Goal: Answer question/provide support

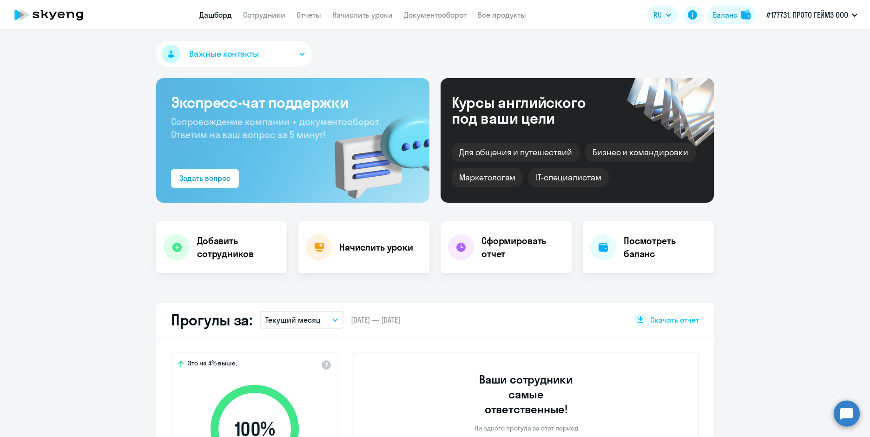
click at [845, 408] on circle at bounding box center [847, 413] width 26 height 26
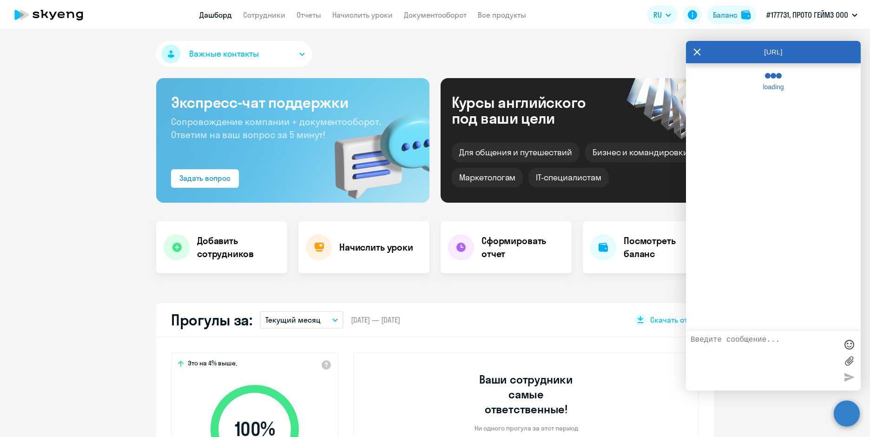
select select "30"
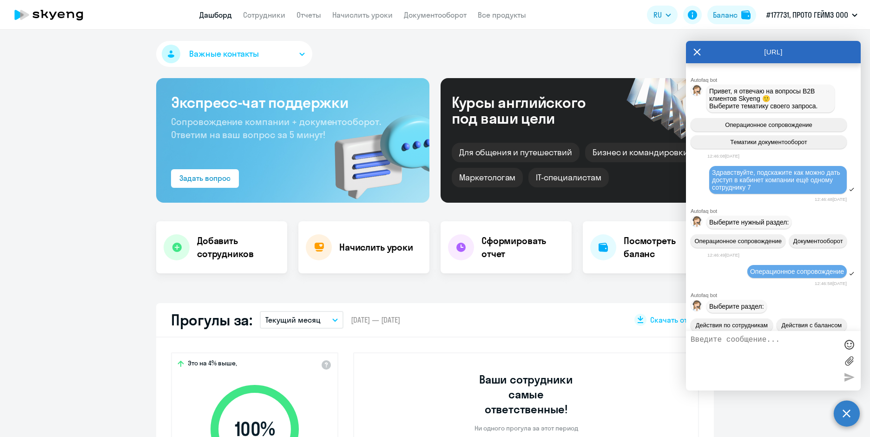
scroll to position [1867, 0]
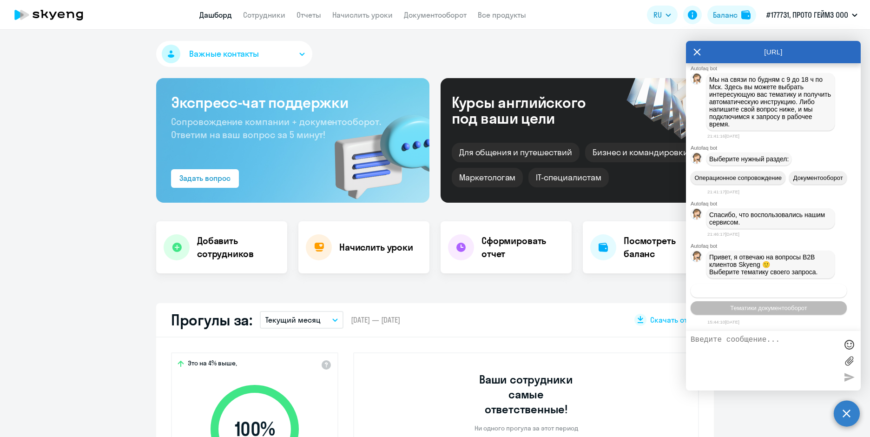
click at [779, 290] on span "Операционное сопровождение" at bounding box center [768, 290] width 87 height 7
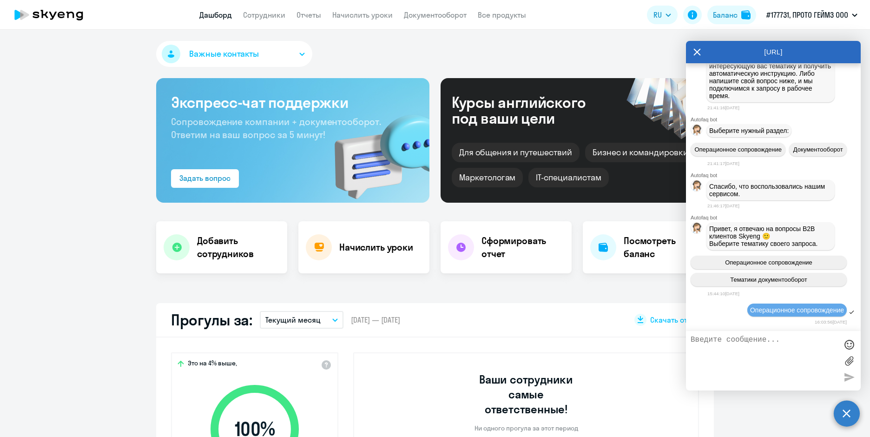
scroll to position [1969, 0]
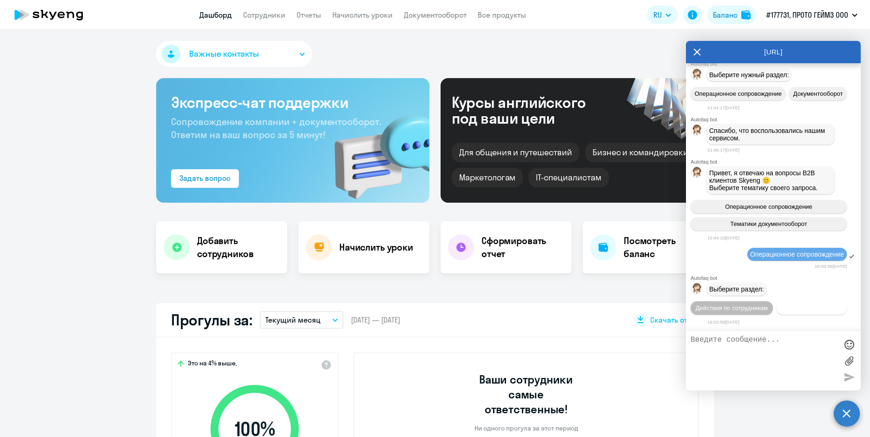
click at [781, 310] on span "Действия с балансом" at bounding box center [811, 307] width 60 height 7
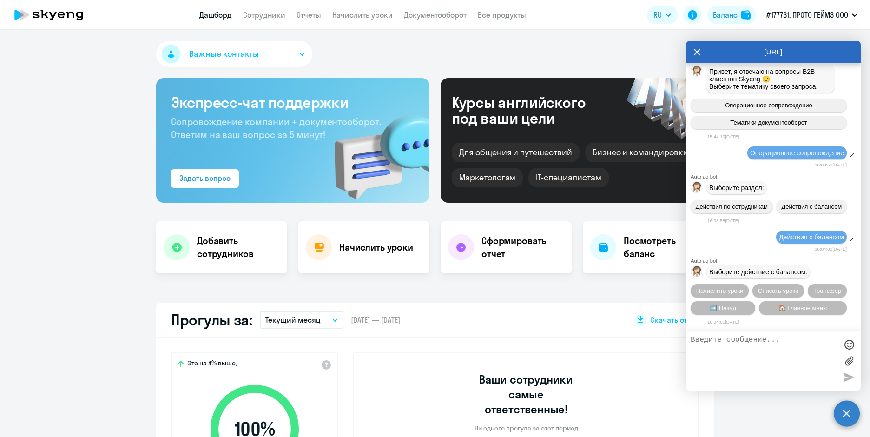
scroll to position [2071, 0]
click at [771, 290] on span "Списать уроки" at bounding box center [778, 290] width 40 height 7
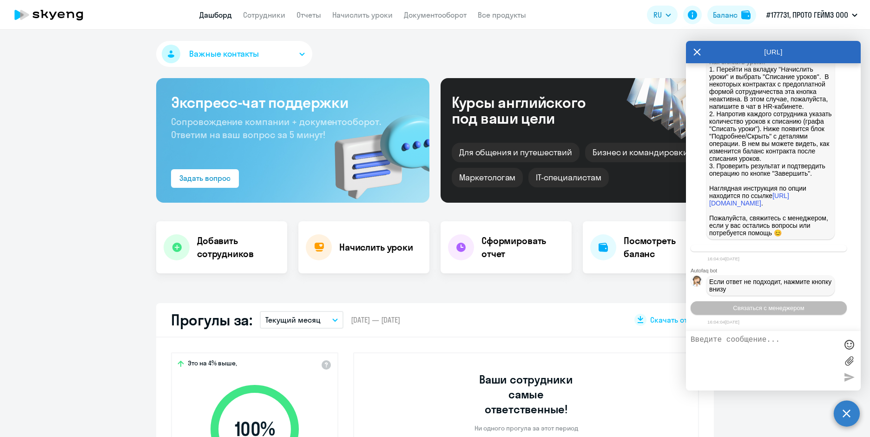
scroll to position [2497, 0]
paste textarea "здравствуйте, у нас у сотрудника есть личные уроки , заниматься он больше не бу…"
type textarea "здравствуйте, у нас у сотрудника есть личные уроки , заниматься он больше не бу…"
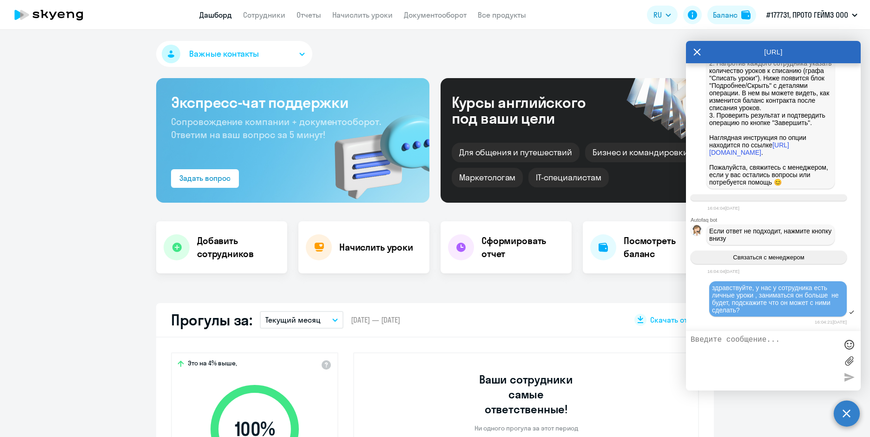
scroll to position [2454, 0]
click at [758, 156] on link "[URL][DOMAIN_NAME]" at bounding box center [749, 148] width 80 height 15
drag, startPoint x: 712, startPoint y: 285, endPoint x: 774, endPoint y: 316, distance: 68.8
click at [774, 316] on div "здравствуйте, у нас у сотрудника есть личные уроки , заниматься он больше не бу…" at bounding box center [773, 299] width 175 height 38
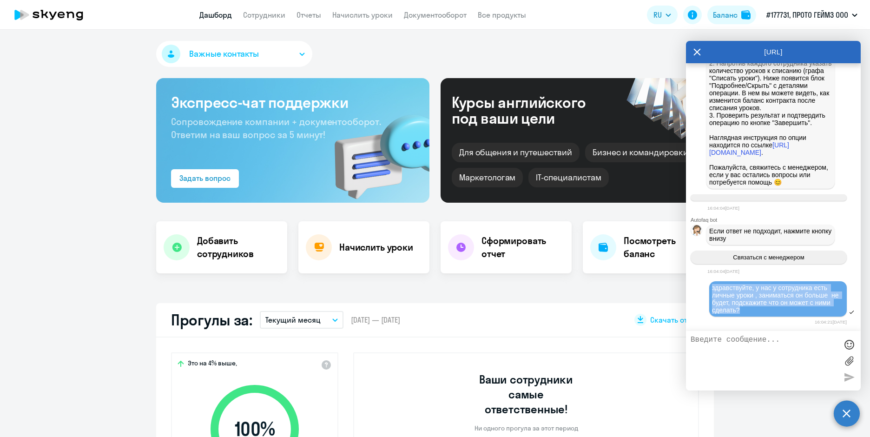
copy span "здравствуйте, у нас у сотрудника есть личные уроки , заниматься он больше не бу…"
click at [831, 207] on div "16:04:04[DATE]" at bounding box center [783, 208] width 153 height 9
click at [695, 51] on icon at bounding box center [696, 52] width 7 height 22
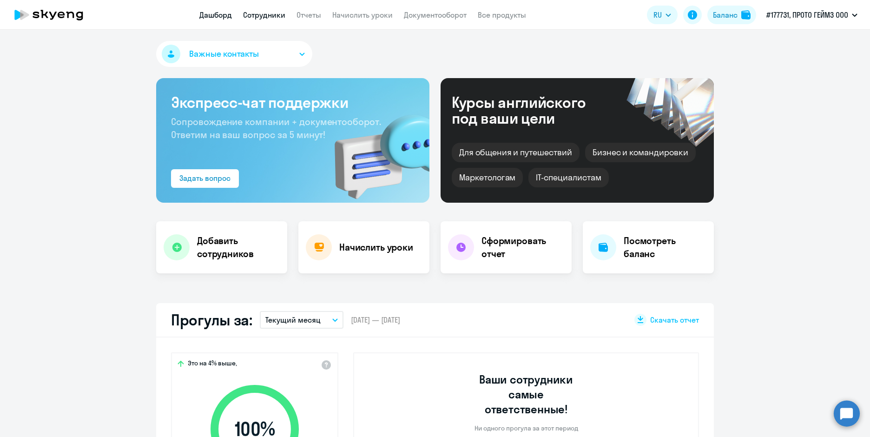
click at [263, 15] on link "Сотрудники" at bounding box center [264, 14] width 42 height 9
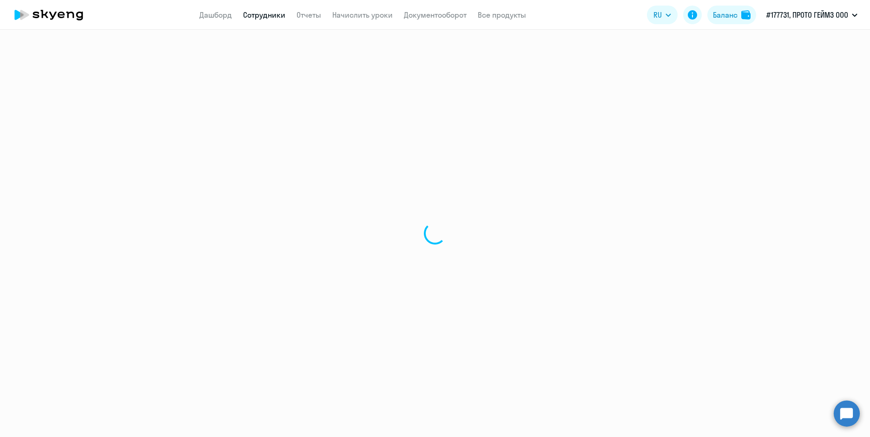
select select "30"
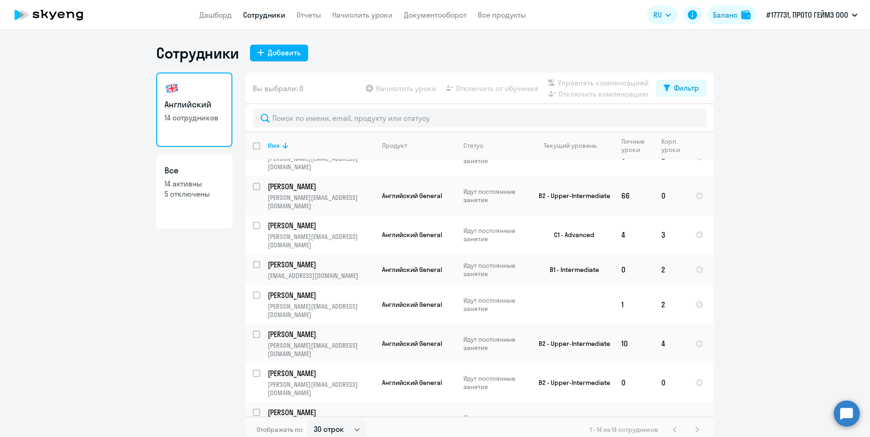
scroll to position [172, 0]
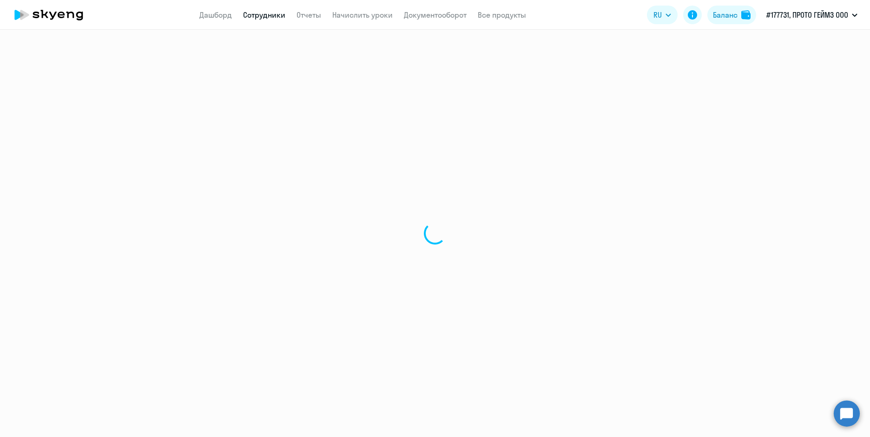
select select "english"
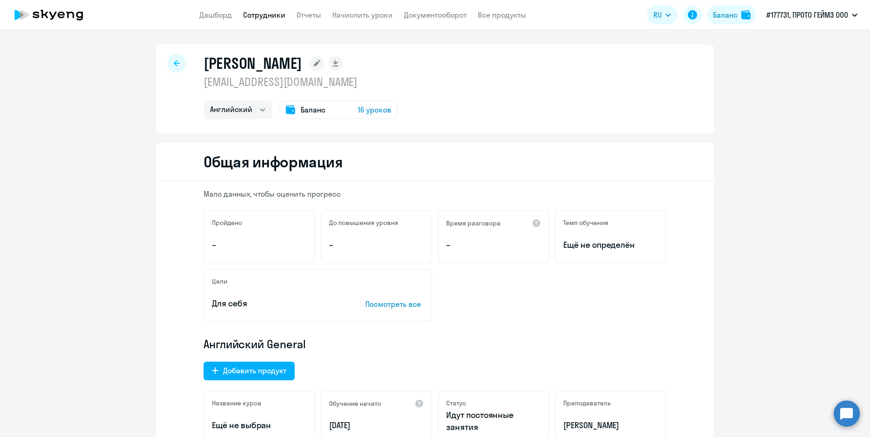
click at [301, 111] on span "Баланс" at bounding box center [313, 109] width 25 height 11
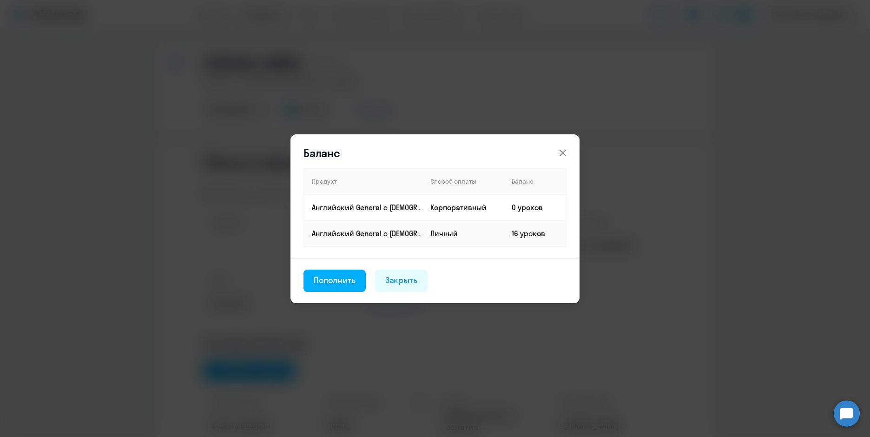
click at [568, 155] on button at bounding box center [563, 153] width 19 height 19
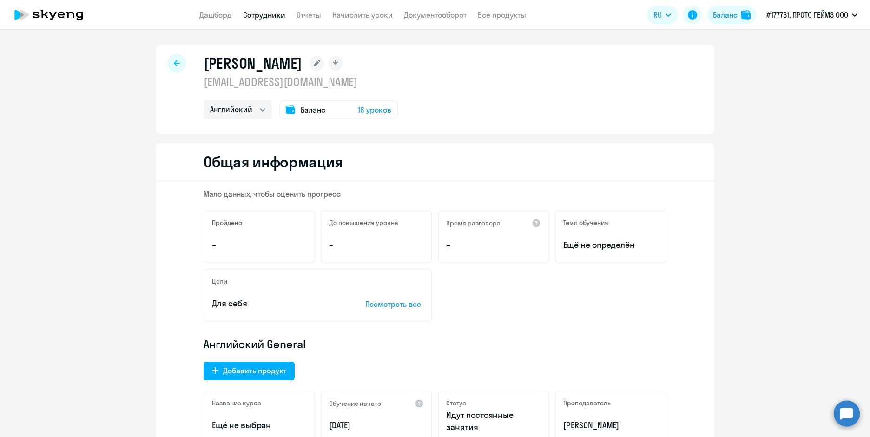
select select "30"
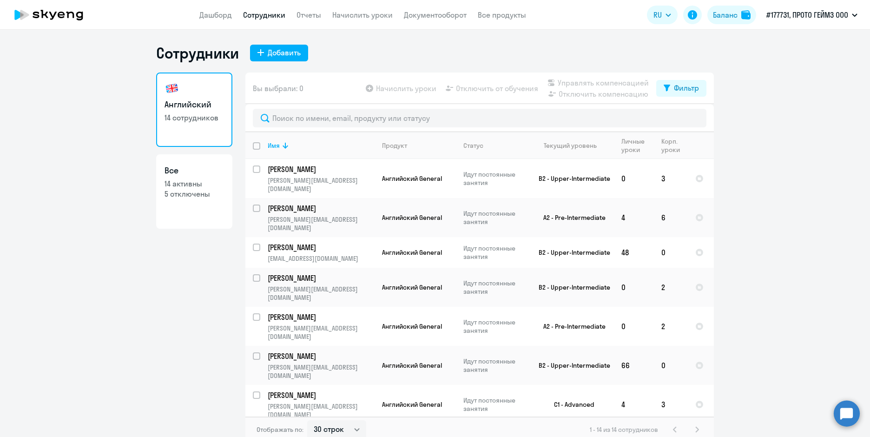
click at [851, 418] on circle at bounding box center [847, 413] width 26 height 26
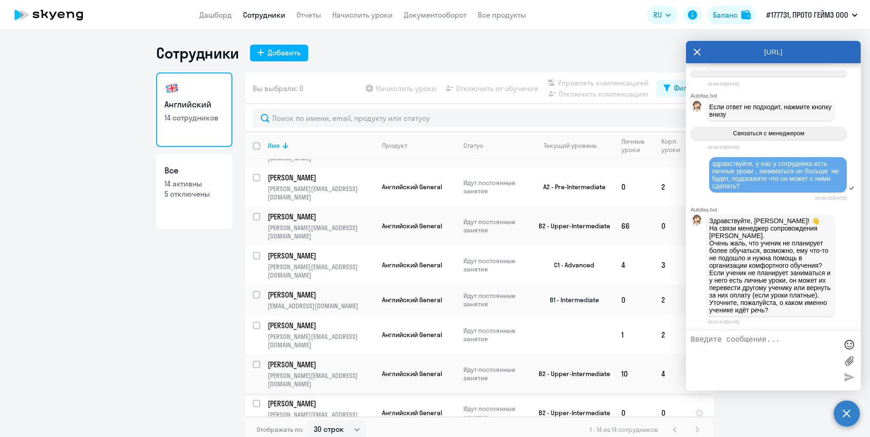
scroll to position [172, 0]
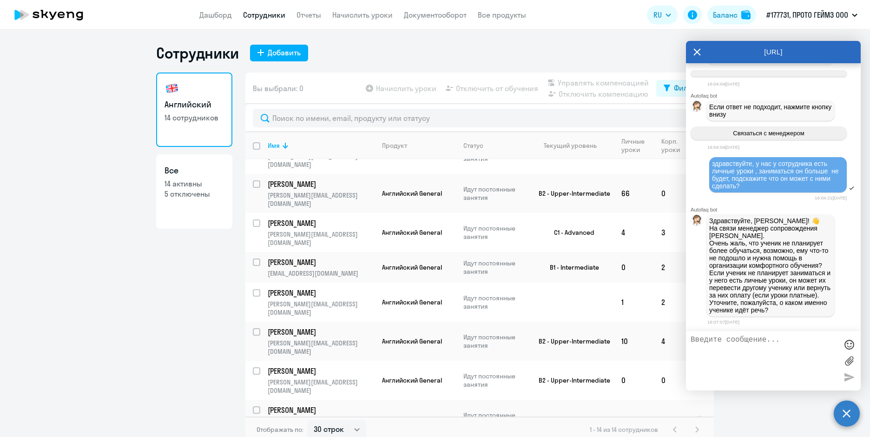
drag, startPoint x: 262, startPoint y: 376, endPoint x: 321, endPoint y: 369, distance: 59.9
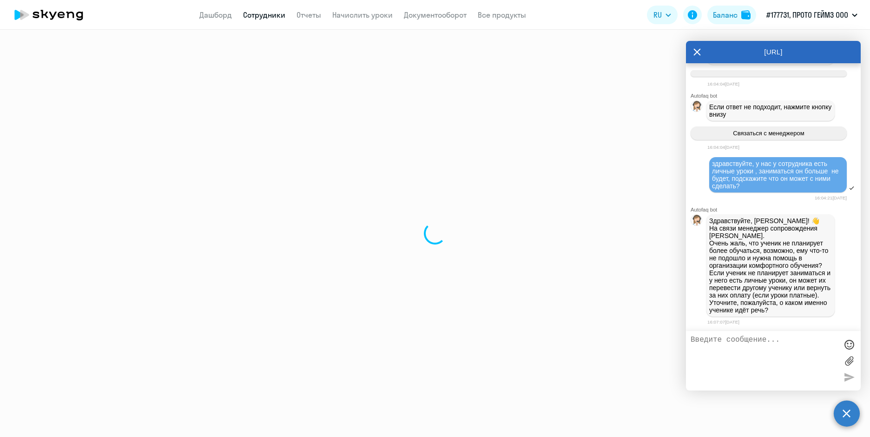
select select "english"
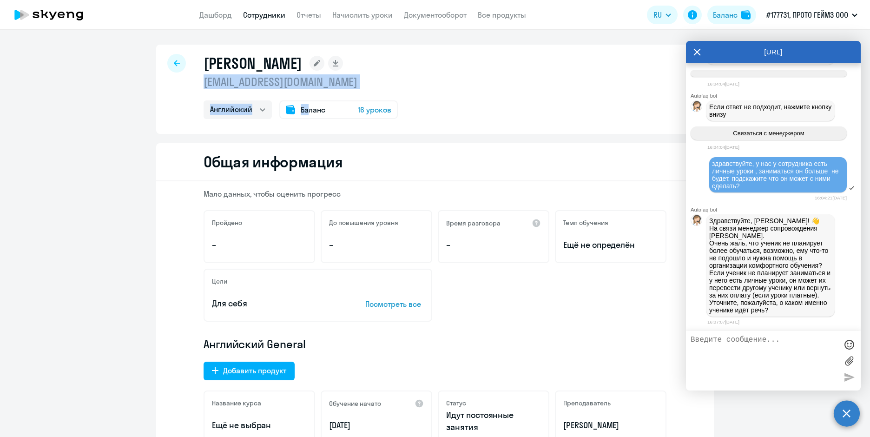
drag, startPoint x: 194, startPoint y: 79, endPoint x: 305, endPoint y: 94, distance: 112.0
click at [305, 94] on div "[PERSON_NAME] [EMAIL_ADDRESS][DOMAIN_NAME] Английский Баланс 16 уроков" at bounding box center [435, 89] width 558 height 89
click at [263, 81] on p "[EMAIL_ADDRESS][DOMAIN_NAME]" at bounding box center [301, 81] width 194 height 15
drag, startPoint x: 200, startPoint y: 80, endPoint x: 305, endPoint y: 83, distance: 105.1
click at [305, 83] on p "[EMAIL_ADDRESS][DOMAIN_NAME]" at bounding box center [301, 81] width 194 height 15
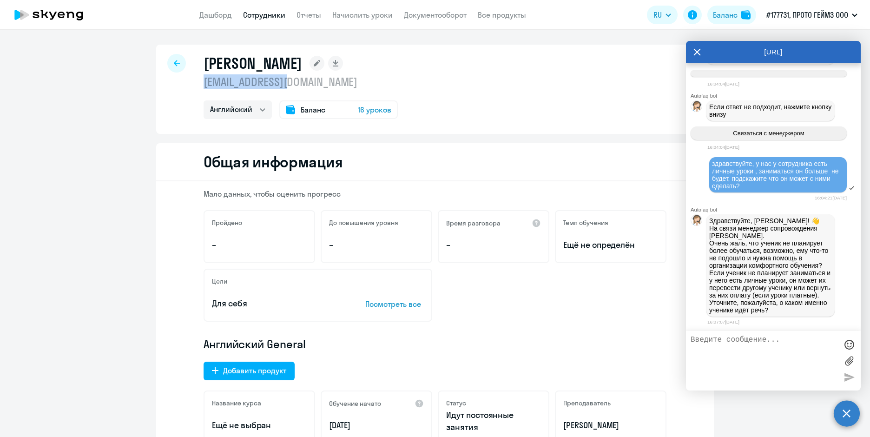
copy p "[EMAIL_ADDRESS][DOMAIN_NAME]"
paste textarea "[EMAIL_ADDRESS][DOMAIN_NAME]"
type textarea "[EMAIL_ADDRESS][DOMAIN_NAME]"
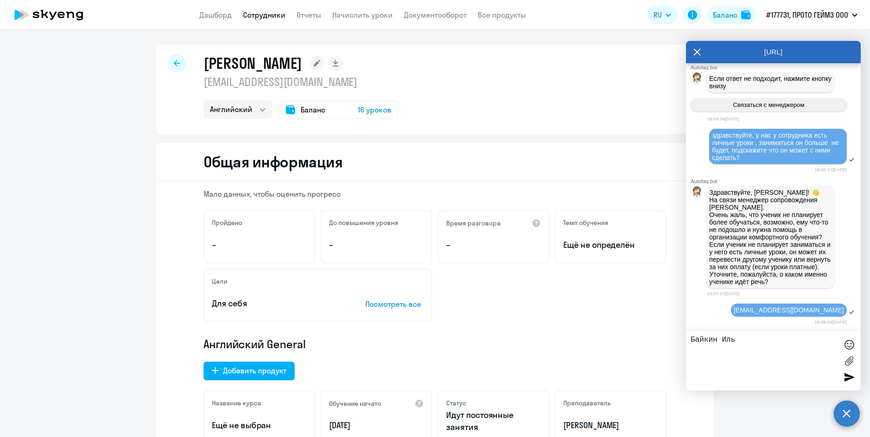
type textarea "[PERSON_NAME]"
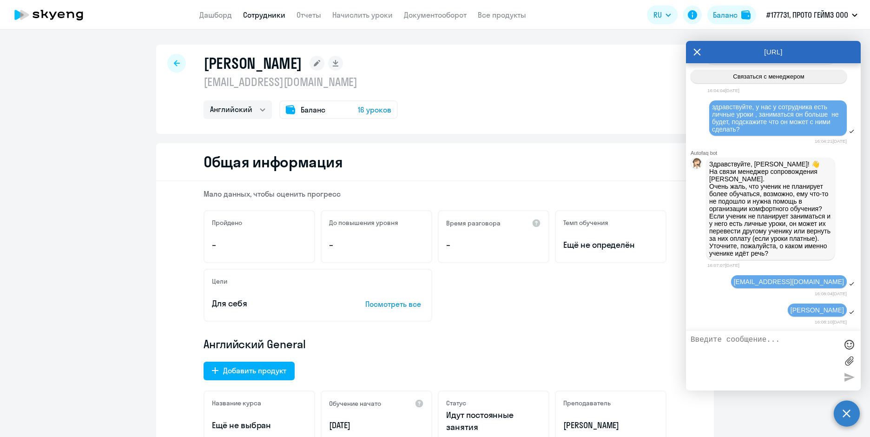
scroll to position [2737, 0]
type textarea "он может вернуть себе оплату ?"
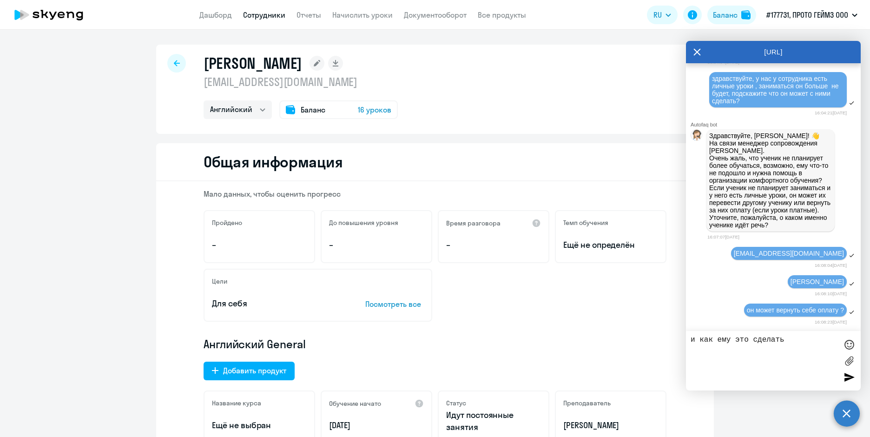
type textarea "и как ему это сделать ?"
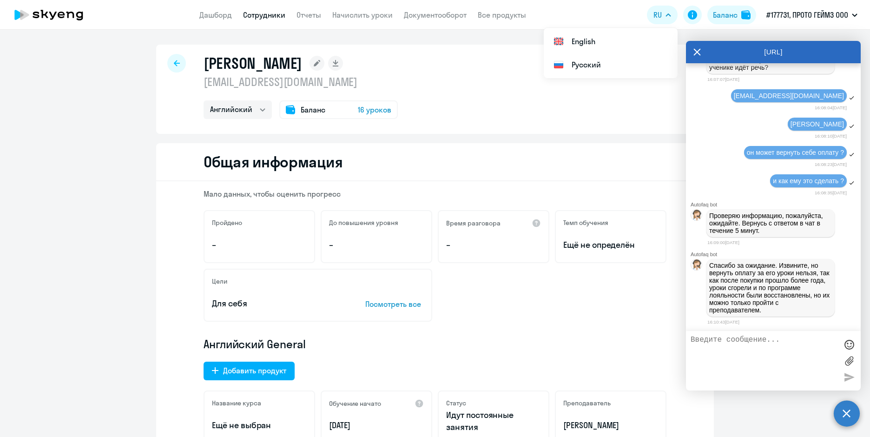
scroll to position [2923, 0]
click at [773, 341] on textarea at bounding box center [764, 361] width 147 height 50
type textarea "а перевести другому ученику он может ?"
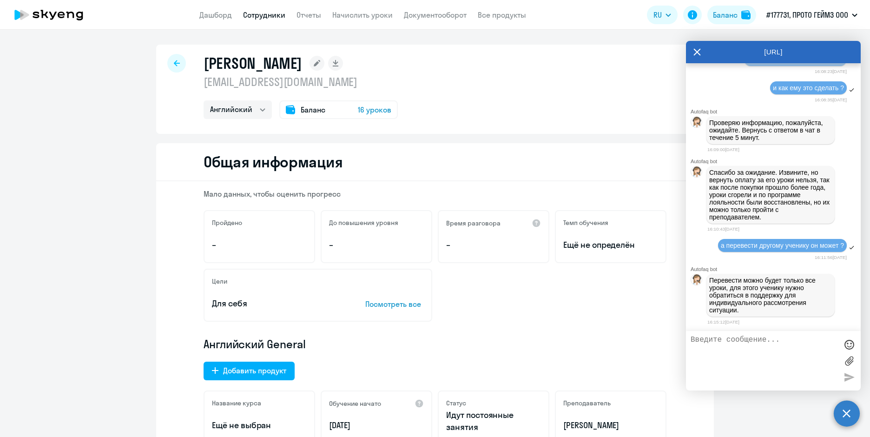
scroll to position [3016, 0]
type textarea "так все и надо, он напишет в поддержку"
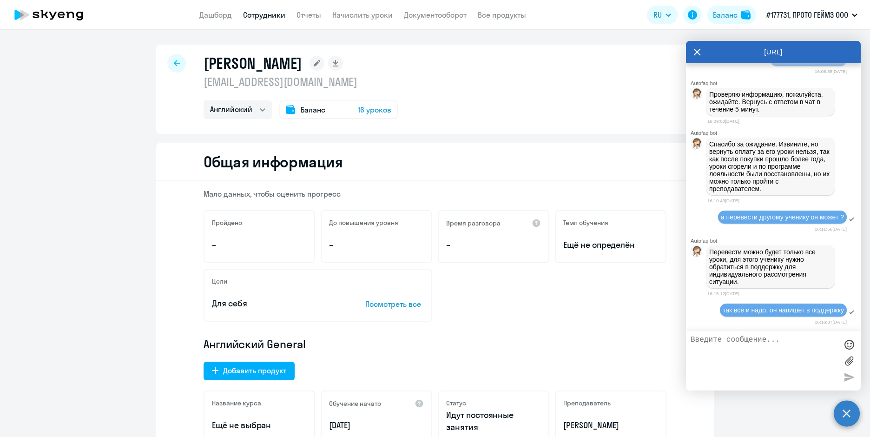
drag, startPoint x: 709, startPoint y: 143, endPoint x: 763, endPoint y: 190, distance: 71.5
click at [763, 190] on p "Спасибо за ожидание. Извините, но вернуть оплату за его уроки нельзя, так как п…" at bounding box center [770, 166] width 123 height 52
copy p "Спасибо за ожидание. Извините, но вернуть оплату за его уроки нельзя, так как п…"
drag, startPoint x: 709, startPoint y: 251, endPoint x: 738, endPoint y: 281, distance: 41.4
click at [738, 281] on p "Перевести можно будет только все уроки, для этого ученику нужно обратиться в по…" at bounding box center [770, 266] width 123 height 37
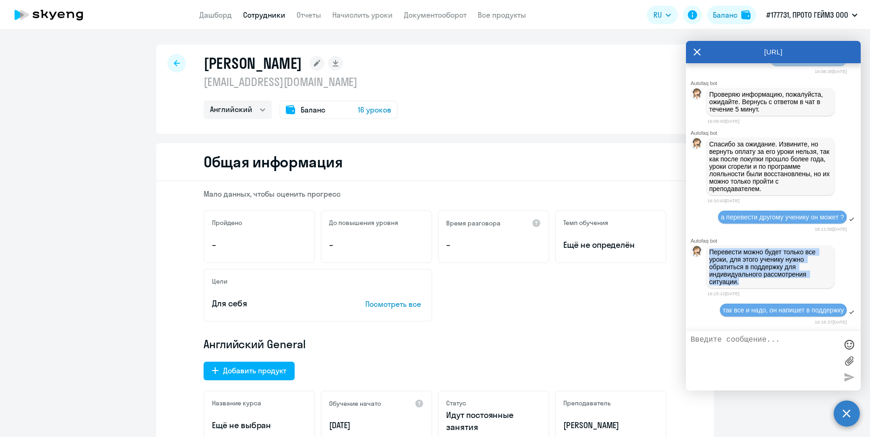
copy p "Перевести можно будет только все уроки, для этого ученику нужно обратиться в по…"
click at [261, 18] on link "Сотрудники" at bounding box center [264, 14] width 42 height 9
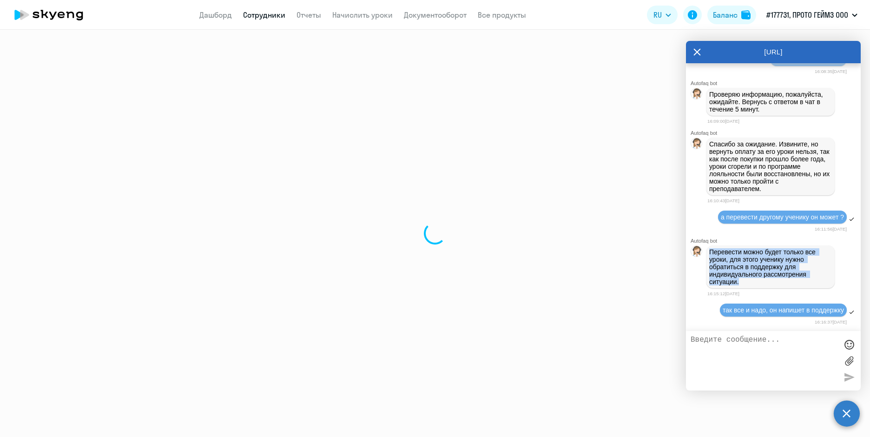
select select "30"
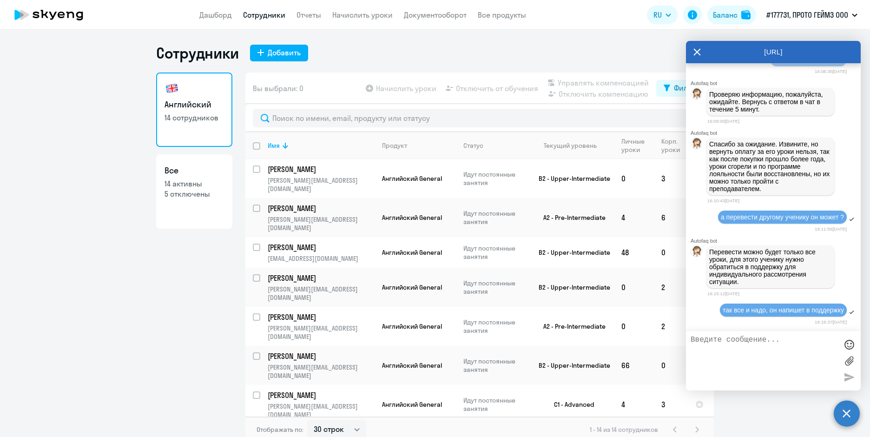
click at [698, 48] on icon at bounding box center [696, 52] width 7 height 22
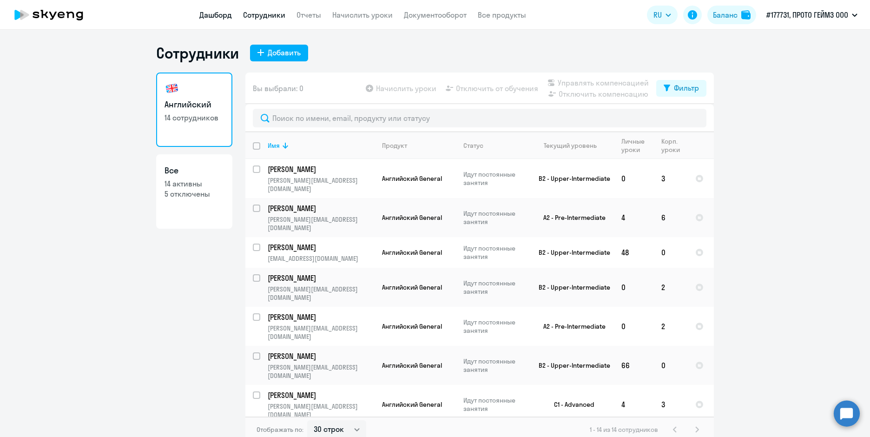
click at [211, 18] on link "Дашборд" at bounding box center [215, 14] width 33 height 9
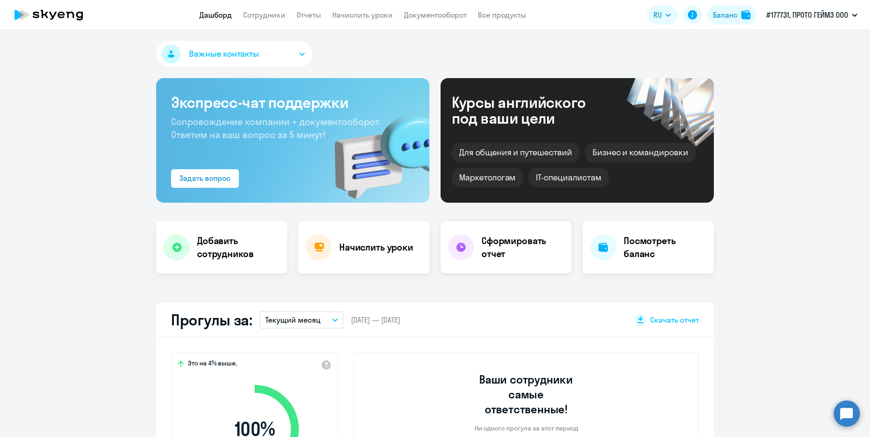
click at [501, 239] on h4 "Сформировать отчет" at bounding box center [522, 247] width 83 height 26
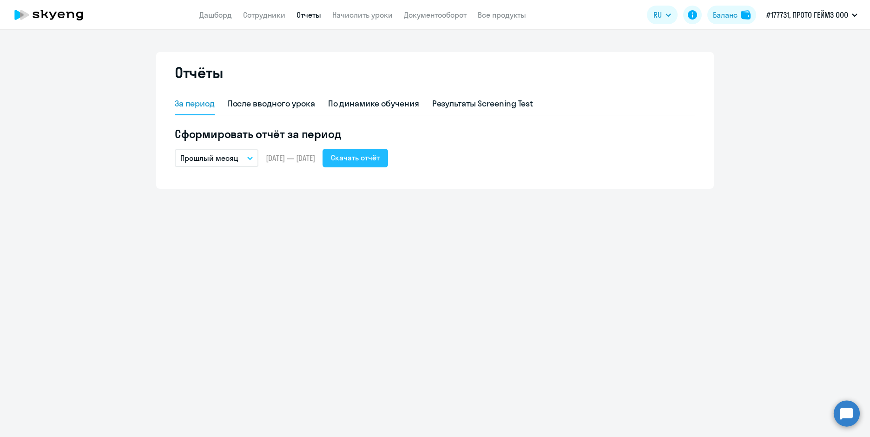
click at [368, 158] on div "Скачать отчёт" at bounding box center [355, 157] width 49 height 11
click at [852, 406] on circle at bounding box center [847, 413] width 26 height 26
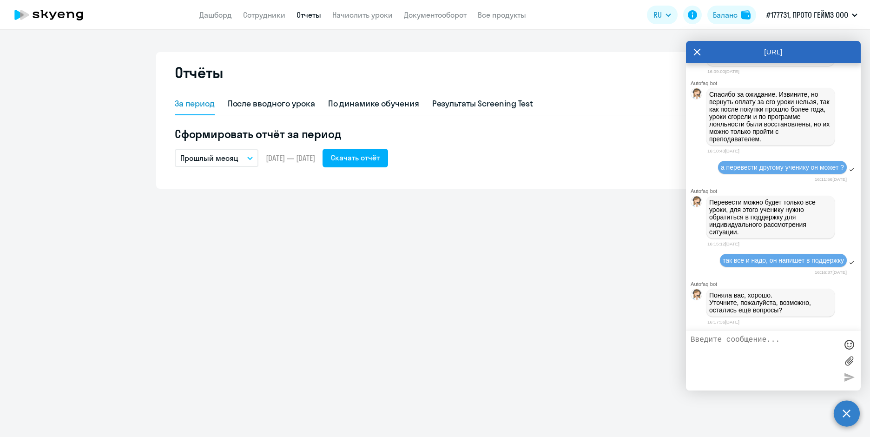
click at [784, 342] on textarea at bounding box center [764, 361] width 147 height 50
type textarea "нет"
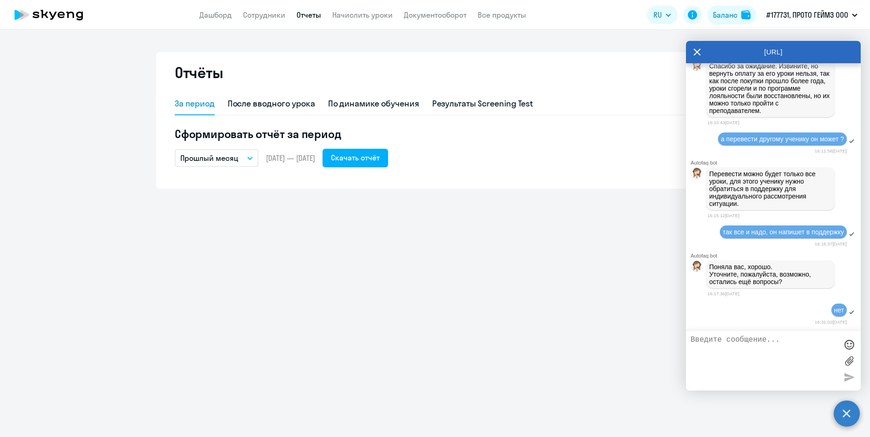
scroll to position [3122, 0]
